Goal: Navigation & Orientation: Find specific page/section

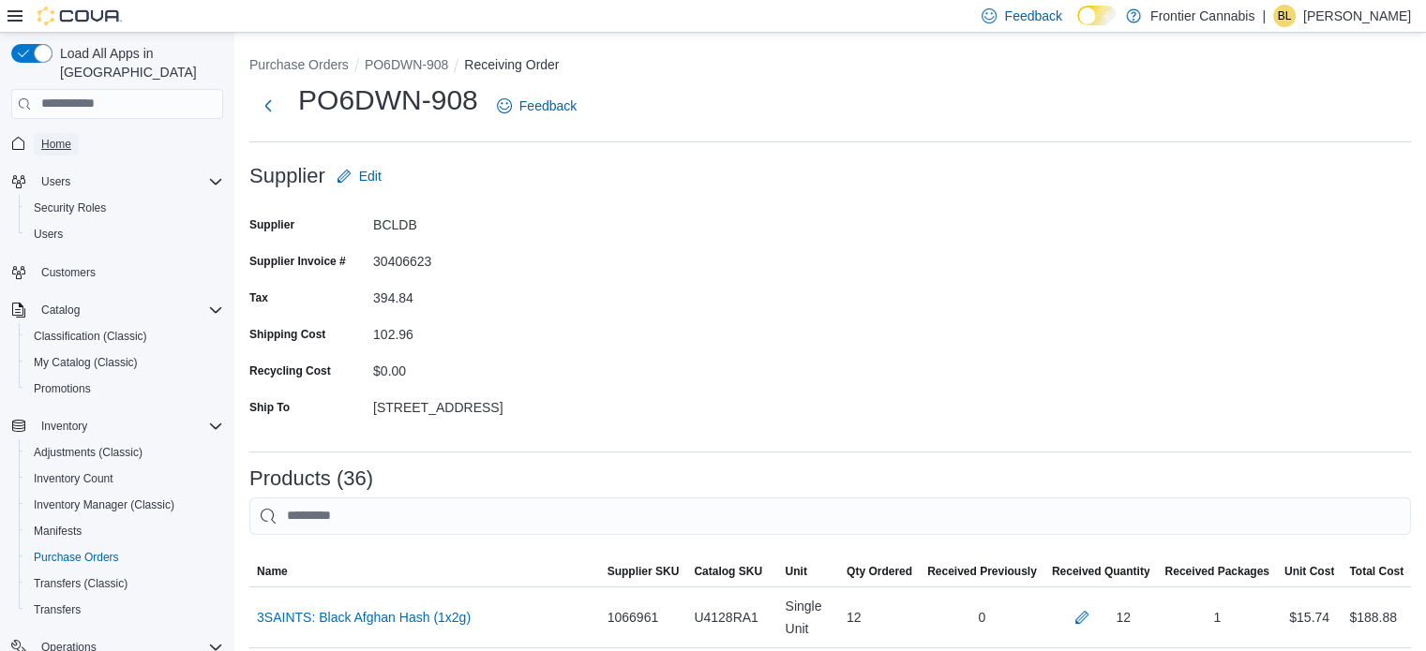
click at [67, 137] on span "Home" at bounding box center [56, 144] width 30 height 15
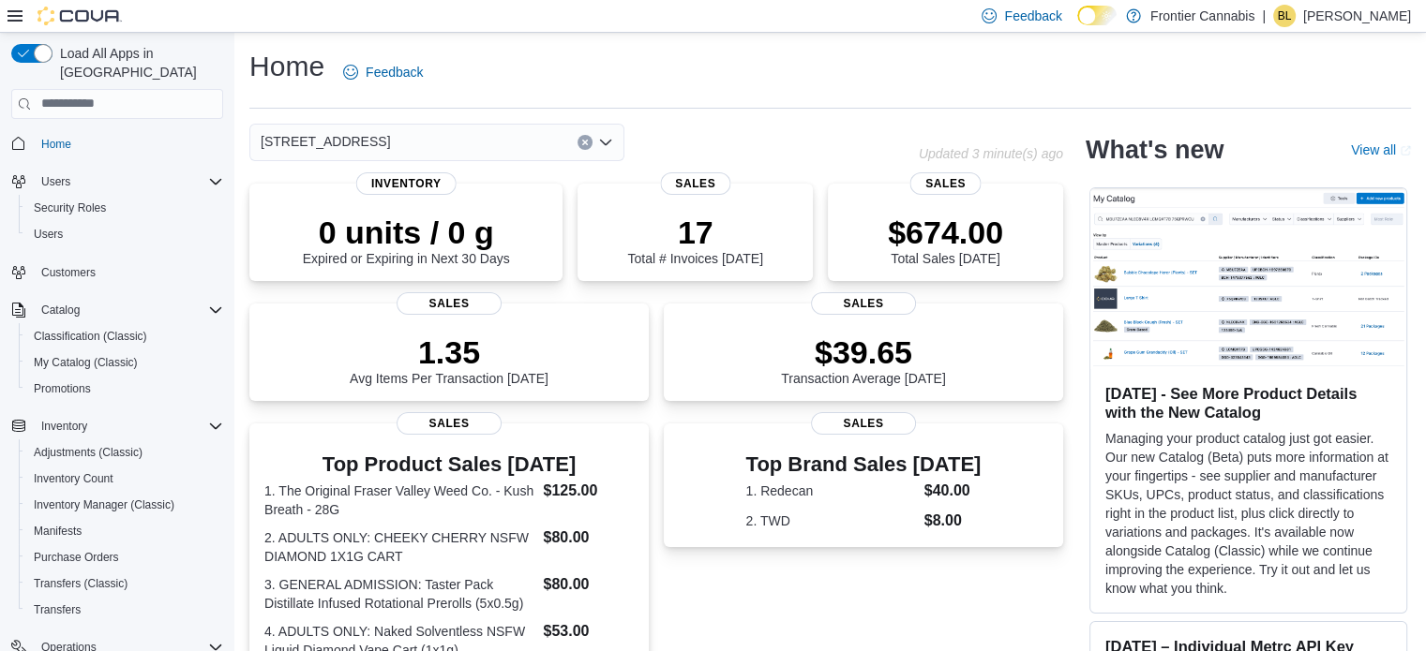
click at [609, 143] on icon "Open list of options" at bounding box center [605, 142] width 15 height 15
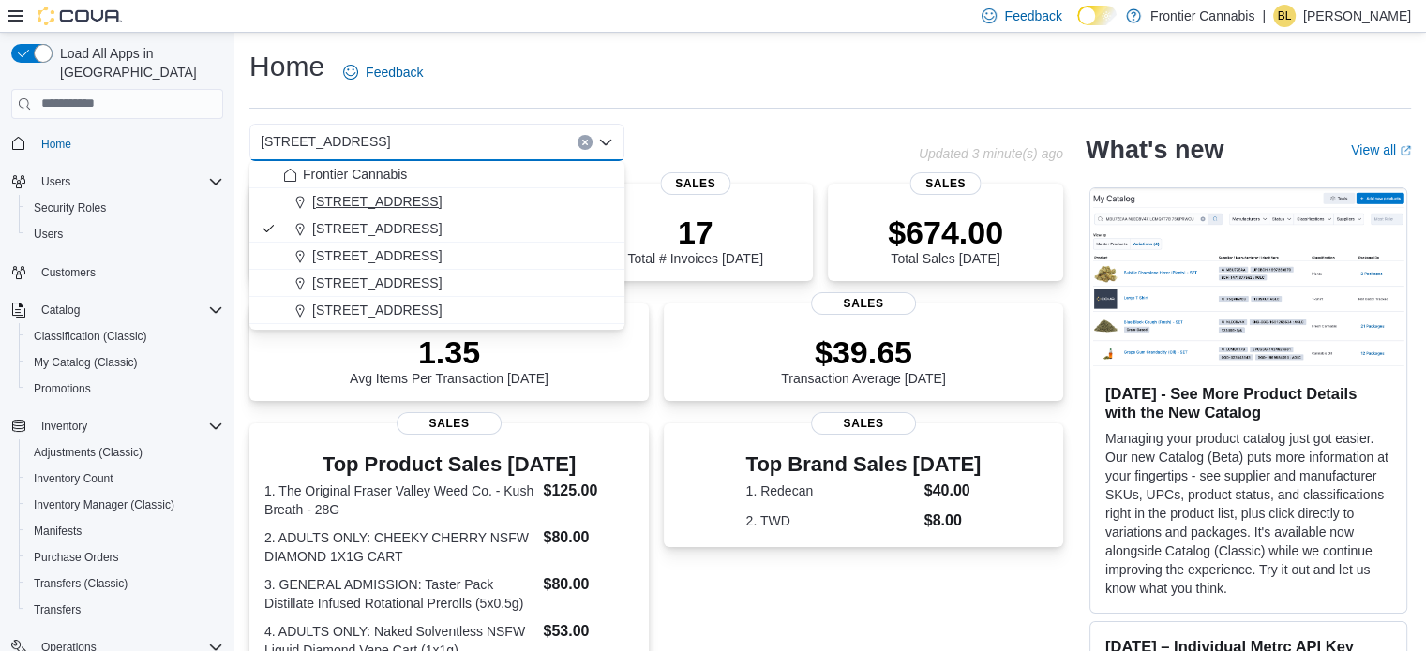
click at [329, 206] on span "[STREET_ADDRESS]" at bounding box center [376, 201] width 129 height 19
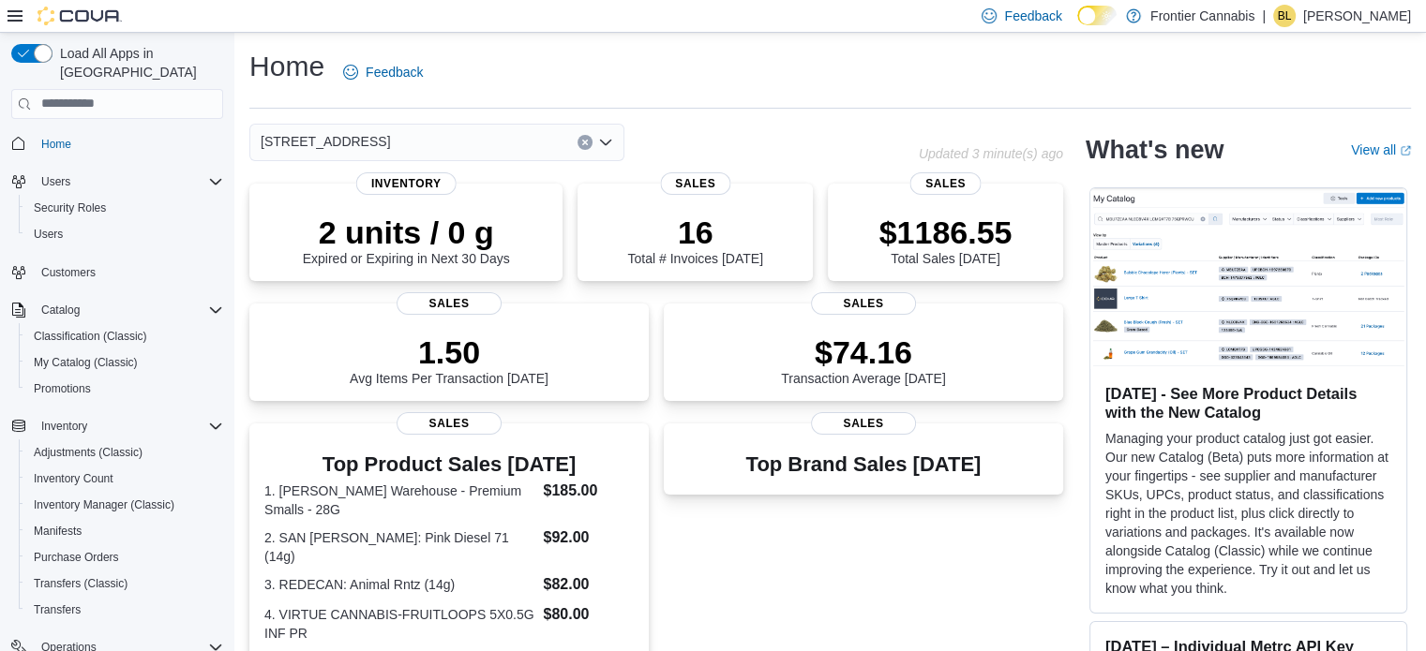
click at [607, 145] on icon "Open list of options" at bounding box center [605, 142] width 15 height 15
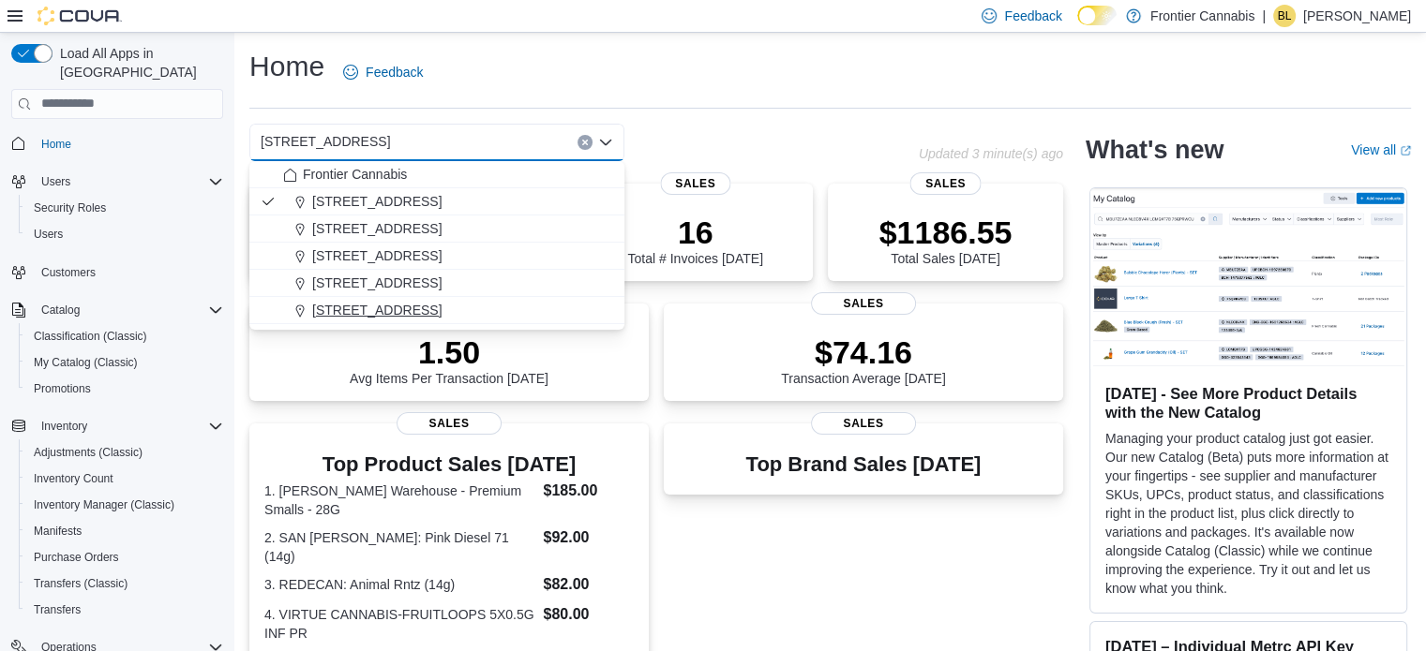
click at [442, 311] on span "[STREET_ADDRESS]" at bounding box center [376, 310] width 129 height 19
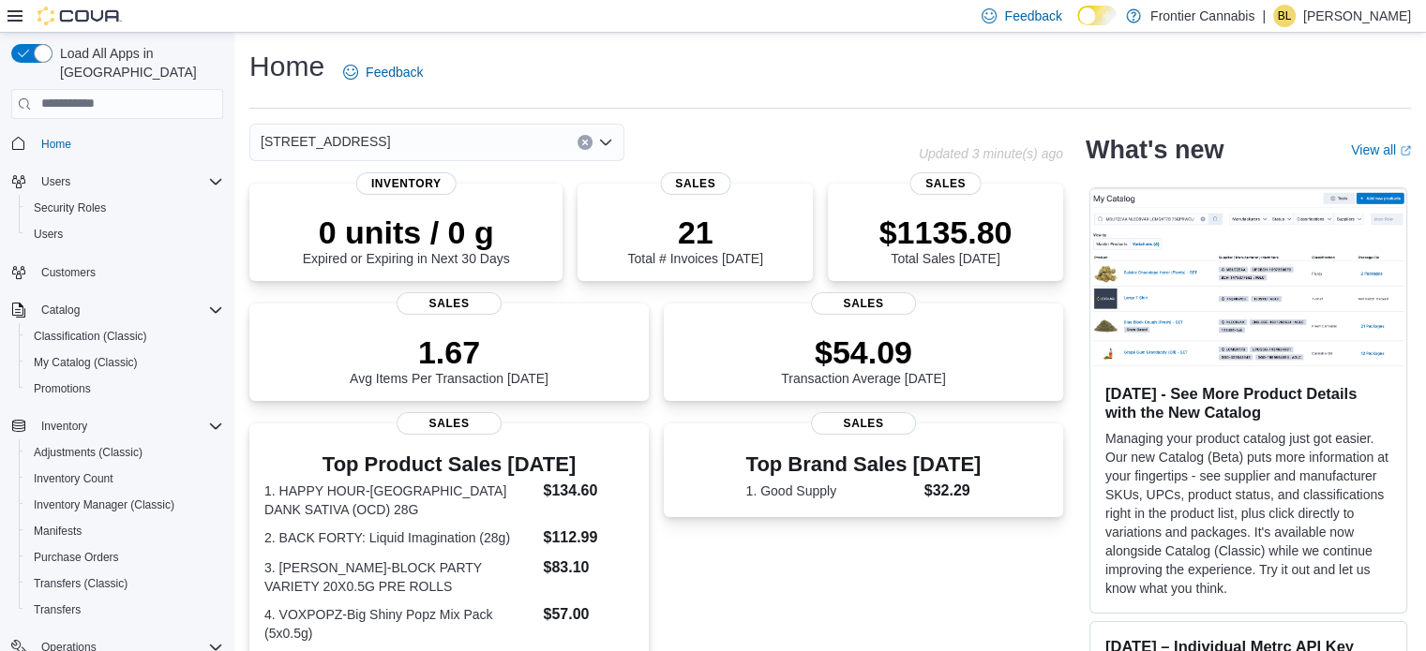
click at [609, 136] on icon "Open list of options" at bounding box center [605, 142] width 15 height 15
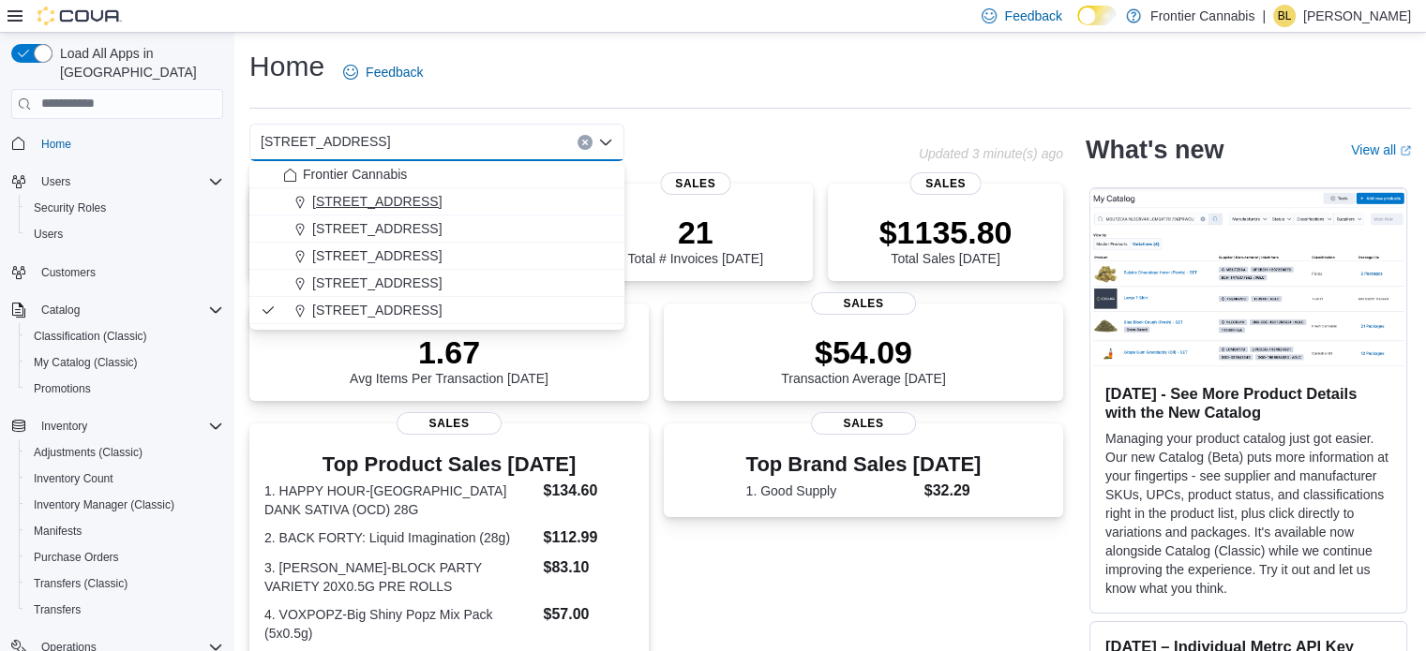
click at [379, 203] on span "[STREET_ADDRESS]" at bounding box center [376, 201] width 129 height 19
